Goal: Task Accomplishment & Management: Manage account settings

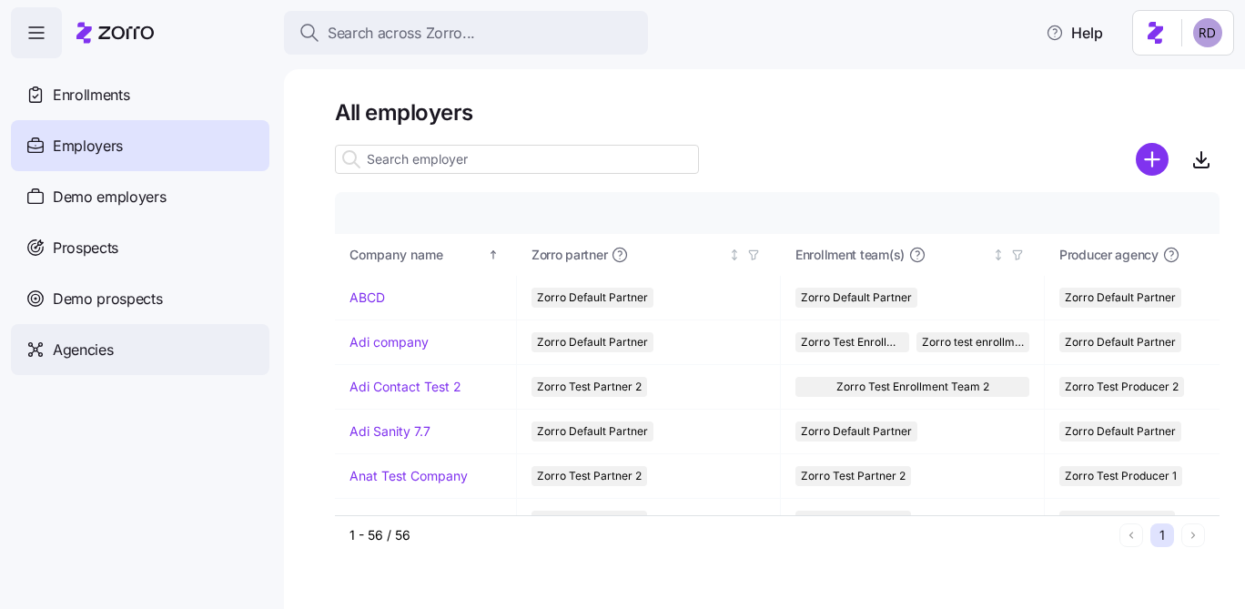
click at [176, 349] on div "Agencies" at bounding box center [140, 349] width 258 height 51
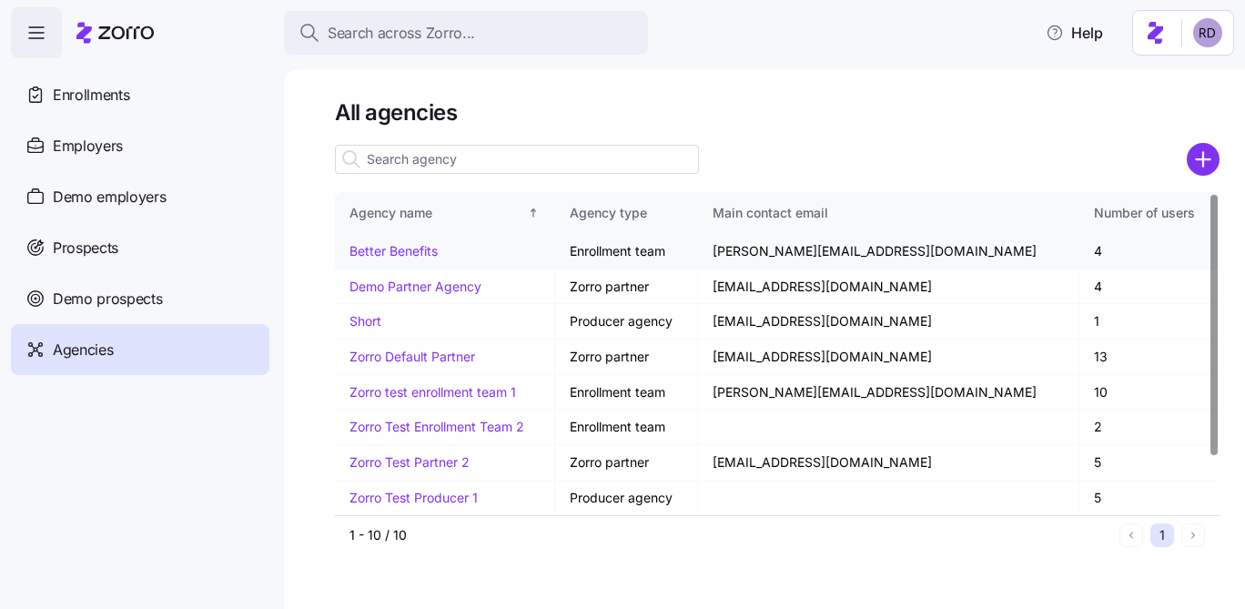
click at [405, 247] on link "Better Benefits" at bounding box center [393, 250] width 88 height 15
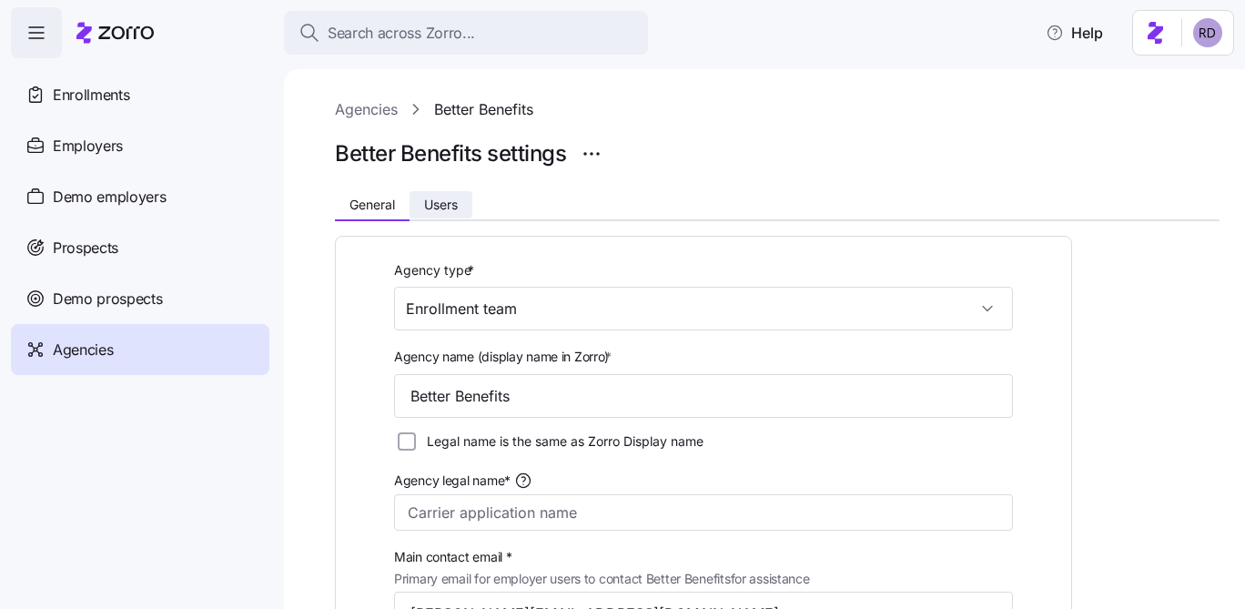
click at [435, 208] on span "Users" at bounding box center [441, 204] width 34 height 13
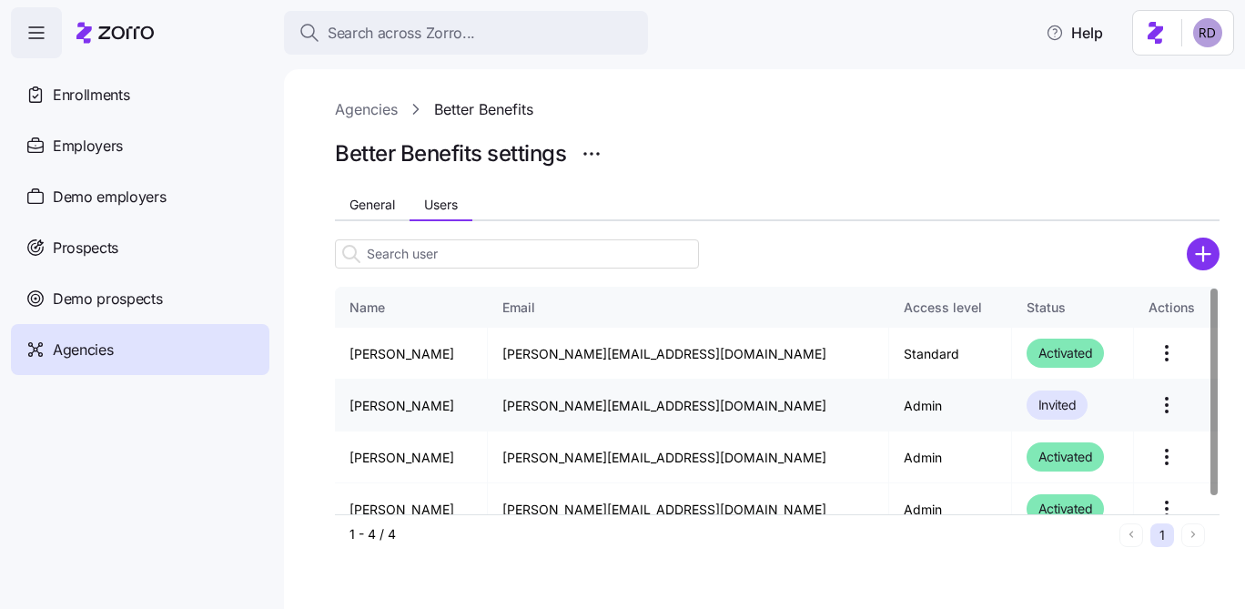
click at [1153, 408] on html "Search across Zorro... Help Enrollments Employers Demo employers Prospects Demo…" at bounding box center [622, 299] width 1245 height 598
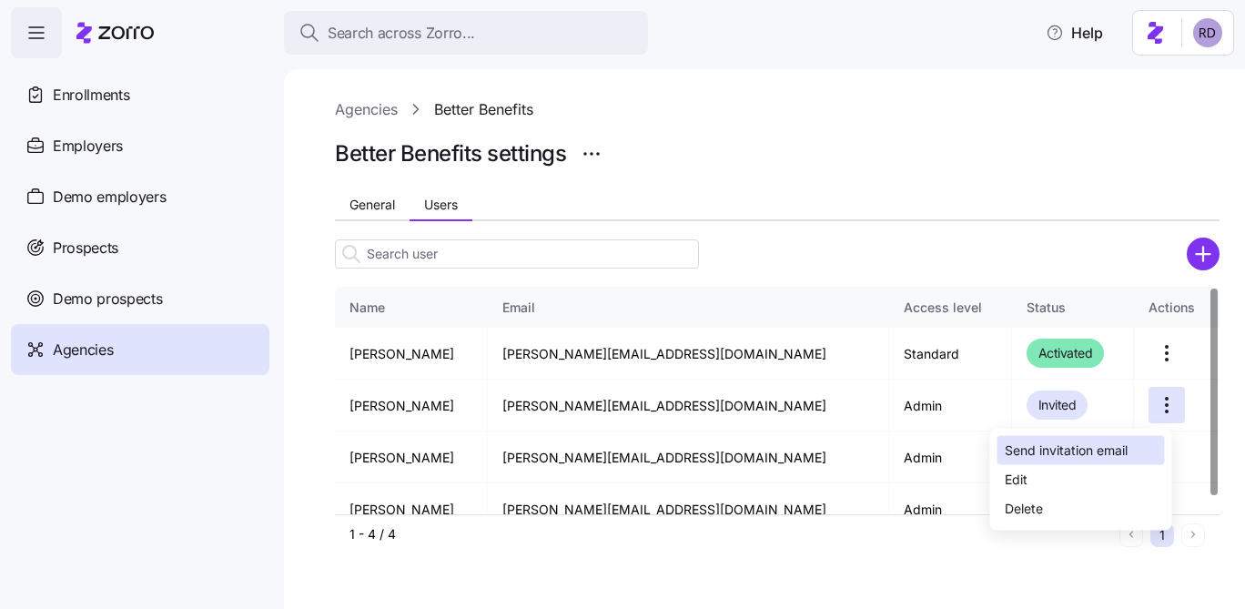
click at [1124, 439] on div "Send invitation email" at bounding box center [1081, 450] width 167 height 29
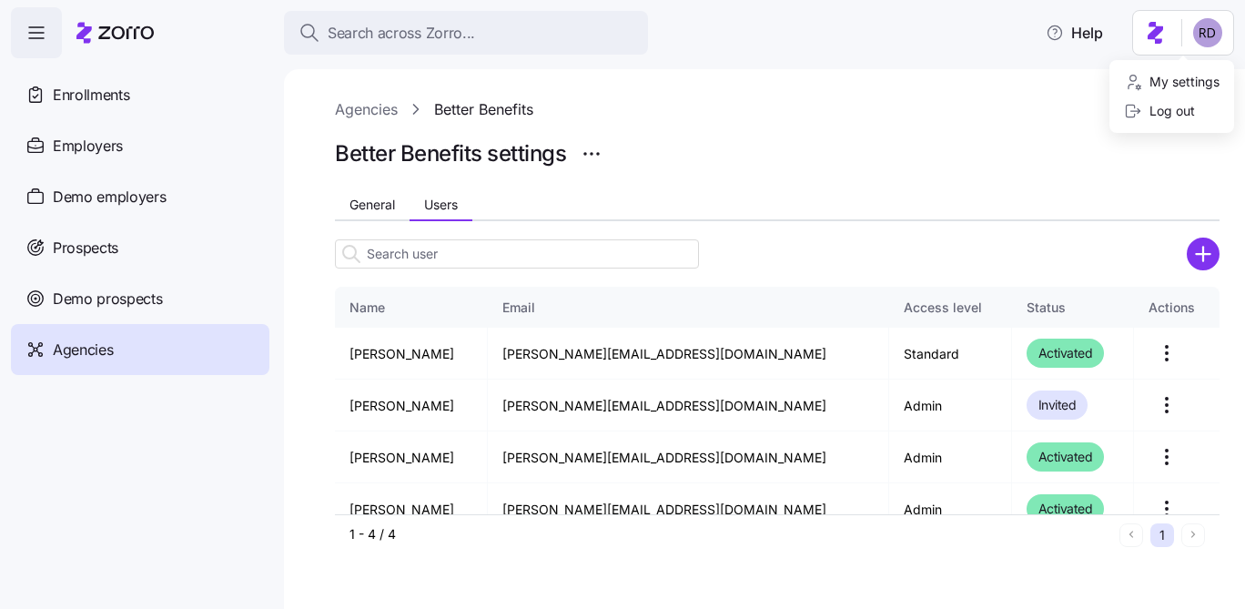
click at [1208, 19] on html "Search across Zorro... Help Enrollments Employers Demo employers Prospects Demo…" at bounding box center [622, 299] width 1245 height 598
click at [1211, 23] on html "Search across Zorro... Help Enrollments Employers Demo employers Prospects Demo…" at bounding box center [622, 299] width 1245 height 598
click at [1200, 27] on html "Search across Zorro... Help Enrollments Employers Demo employers Prospects Demo…" at bounding box center [622, 299] width 1245 height 598
click at [1166, 118] on div "Log out" at bounding box center [1159, 111] width 71 height 20
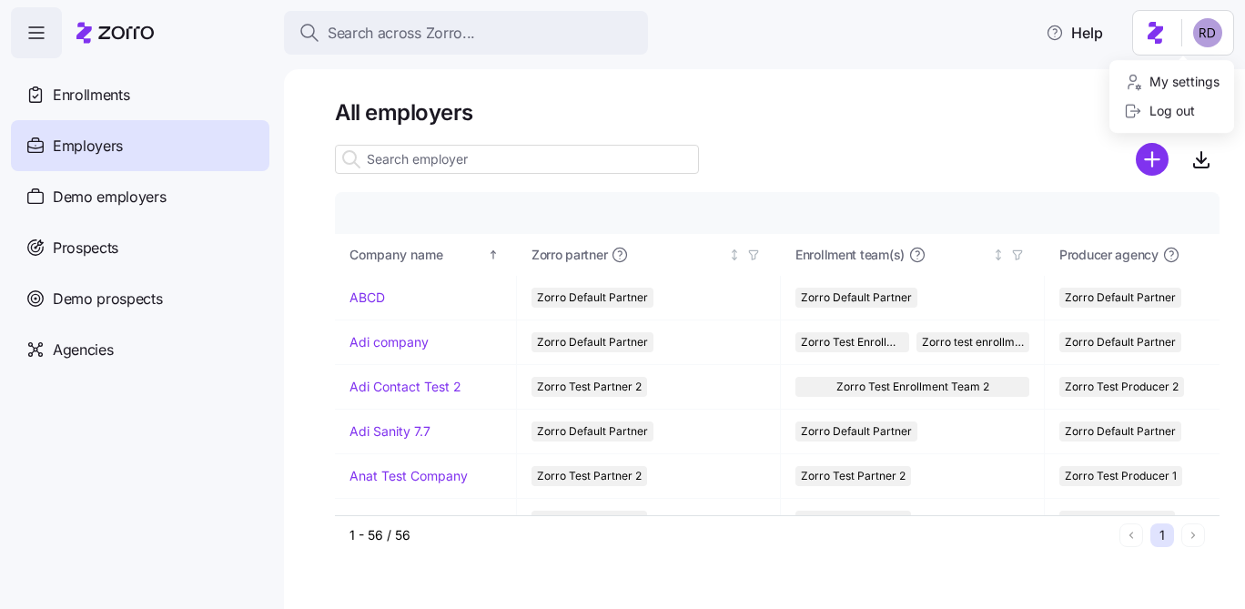
click at [1212, 33] on html "Search across Zorro... Help Enrollments Employers Demo employers Prospects Demo…" at bounding box center [622, 299] width 1245 height 598
click at [1212, 28] on html "Search across Zorro... Help Enrollments Employers Demo employers Prospects Demo…" at bounding box center [622, 299] width 1245 height 598
click at [1193, 115] on div "Log out" at bounding box center [1159, 111] width 71 height 20
